Goal: Entertainment & Leisure: Consume media (video, audio)

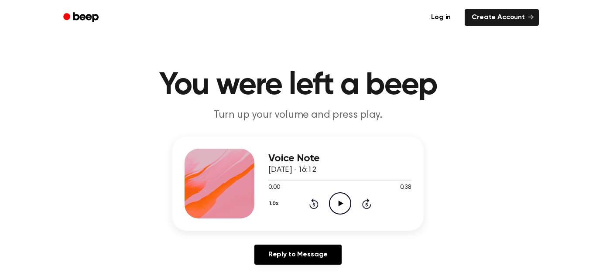
click at [339, 198] on icon "Play Audio" at bounding box center [340, 204] width 22 height 22
click at [340, 196] on icon "Pause Audio" at bounding box center [340, 204] width 22 height 22
click at [280, 181] on div at bounding box center [280, 180] width 25 height 1
click at [316, 206] on icon "Rewind 5 seconds" at bounding box center [314, 203] width 10 height 11
click at [326, 177] on div at bounding box center [339, 179] width 143 height 7
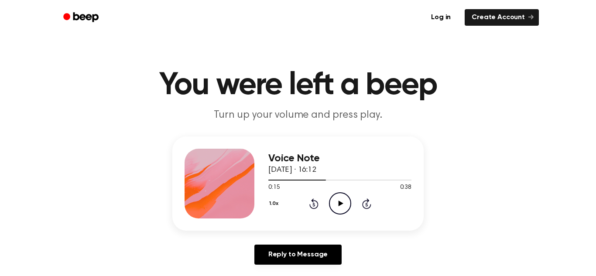
click at [345, 206] on icon "Play Audio" at bounding box center [340, 204] width 22 height 22
click at [346, 201] on icon "Pause Audio" at bounding box center [340, 204] width 22 height 22
click at [316, 203] on icon "Rewind 5 seconds" at bounding box center [314, 203] width 10 height 11
